Goal: Task Accomplishment & Management: Manage account settings

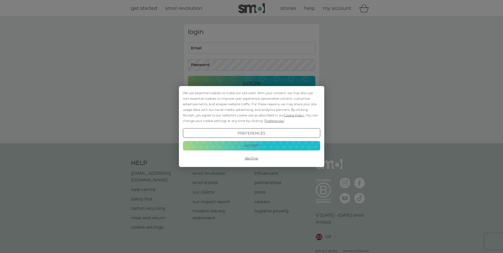
type input "[EMAIL_ADDRESS][DOMAIN_NAME]"
click at [260, 145] on button "Accept" at bounding box center [251, 146] width 137 height 10
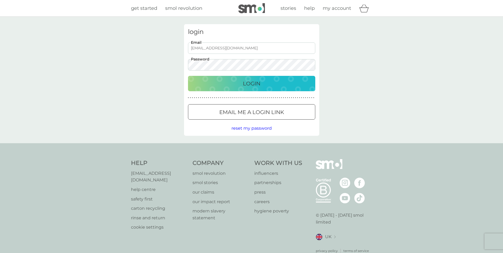
click at [246, 85] on p "Login" at bounding box center [252, 83] width 18 height 8
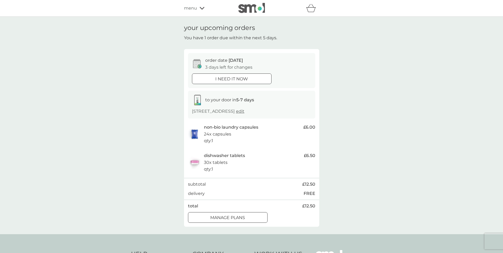
click at [245, 112] on span "edit" at bounding box center [240, 111] width 8 height 5
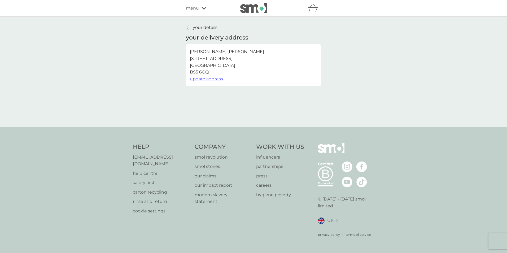
click at [189, 28] on icon at bounding box center [188, 27] width 2 height 4
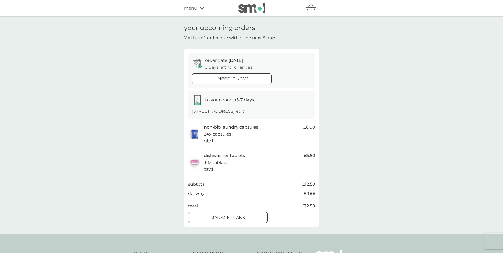
click at [237, 216] on div at bounding box center [227, 218] width 19 height 6
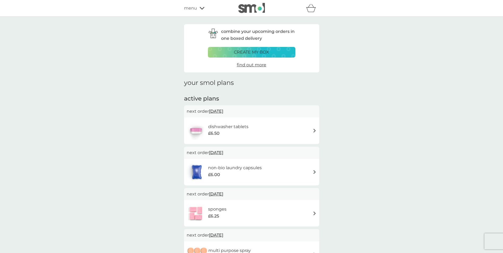
click at [314, 130] on img at bounding box center [315, 131] width 4 height 4
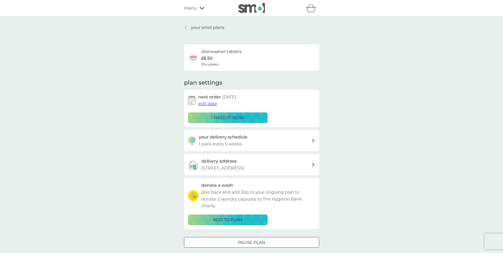
click at [203, 103] on span "edit date" at bounding box center [207, 103] width 19 height 5
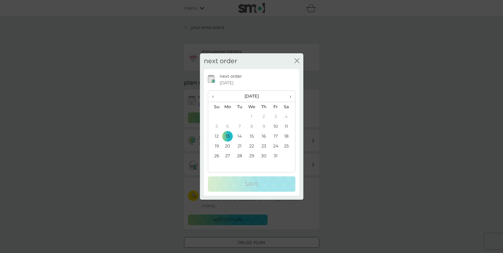
click at [228, 156] on td "27" at bounding box center [228, 156] width 12 height 10
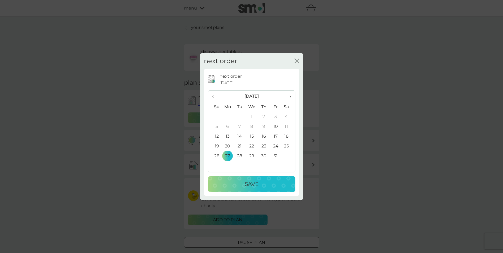
click at [243, 182] on div "Save" at bounding box center [251, 184] width 77 height 8
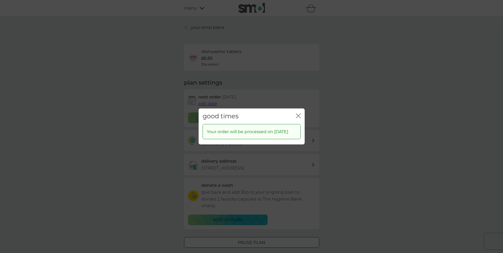
click at [300, 113] on div "close" at bounding box center [298, 117] width 5 height 8
click at [297, 115] on icon "close" at bounding box center [298, 116] width 5 height 5
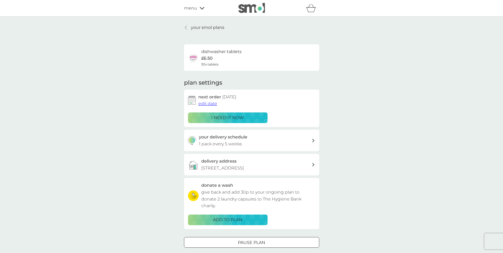
click at [193, 27] on p "your smol plans" at bounding box center [207, 27] width 33 height 7
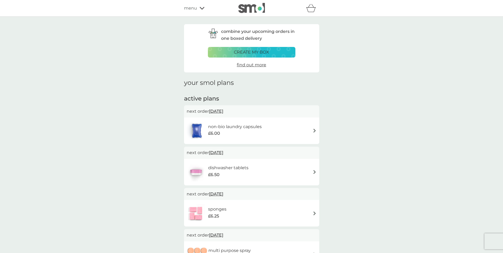
click at [310, 132] on div "non-bio laundry capsules £6.00" at bounding box center [252, 131] width 130 height 19
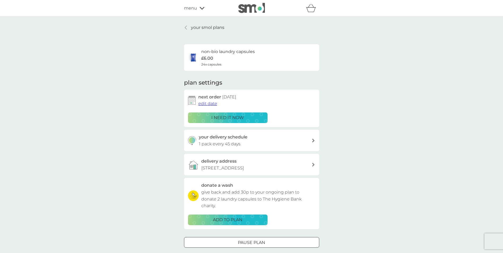
click at [215, 103] on span "edit date" at bounding box center [207, 103] width 19 height 5
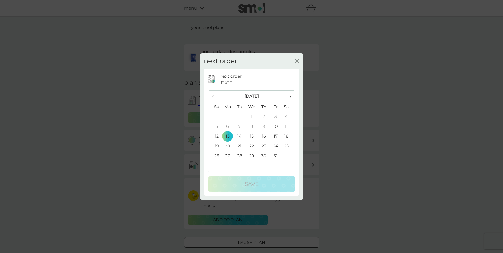
click at [228, 156] on td "27" at bounding box center [228, 156] width 12 height 10
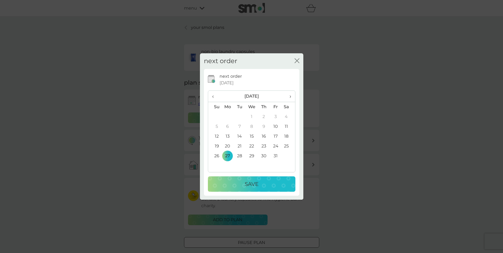
click at [247, 183] on p "Save" at bounding box center [252, 184] width 14 height 8
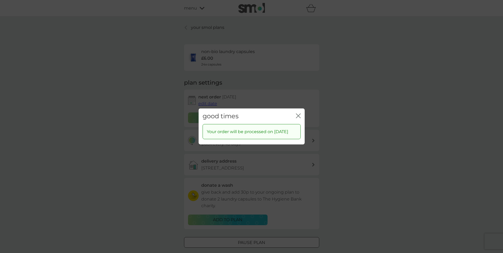
click at [299, 114] on icon "close" at bounding box center [298, 116] width 5 height 5
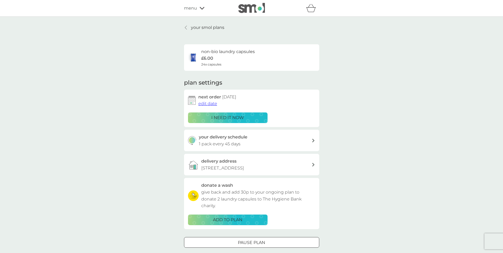
click at [188, 27] on link "your smol plans" at bounding box center [204, 27] width 40 height 7
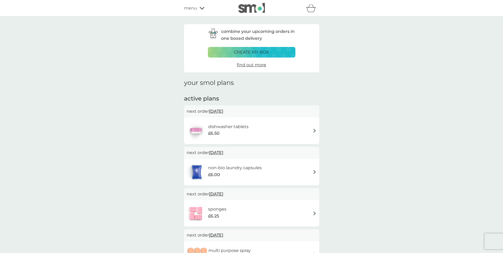
scroll to position [27, 0]
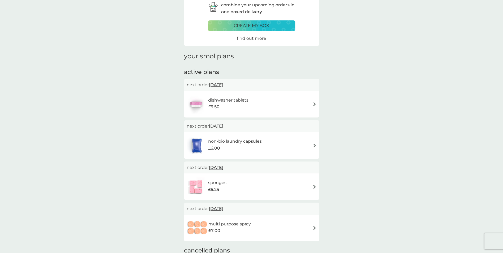
click at [305, 185] on div "sponges £6.25" at bounding box center [252, 187] width 130 height 19
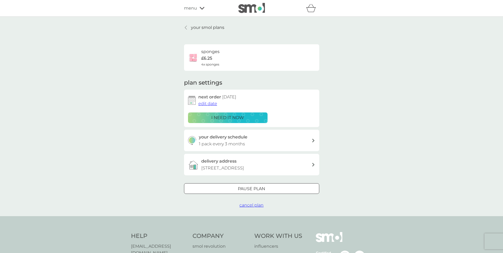
click at [210, 103] on span "edit date" at bounding box center [207, 103] width 19 height 5
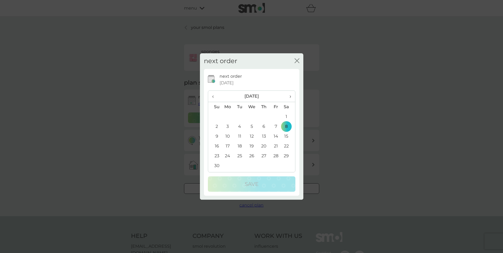
click at [214, 94] on span "‹" at bounding box center [215, 96] width 6 height 11
click at [228, 154] on td "27" at bounding box center [228, 156] width 12 height 10
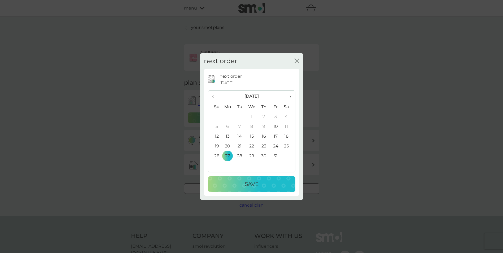
click at [243, 183] on div "Save" at bounding box center [251, 184] width 77 height 8
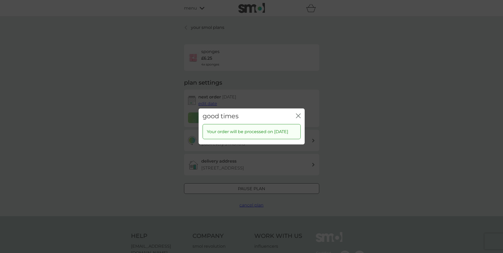
click at [299, 113] on div "close" at bounding box center [298, 117] width 5 height 8
click at [298, 114] on icon "close" at bounding box center [298, 116] width 5 height 5
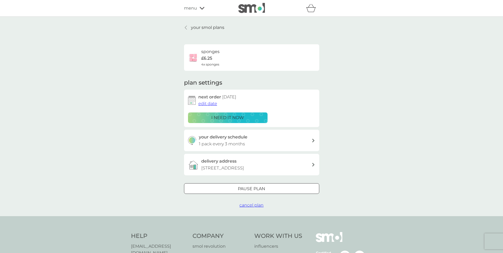
click at [190, 27] on link "your smol plans" at bounding box center [204, 27] width 40 height 7
